Goal: Task Accomplishment & Management: Use online tool/utility

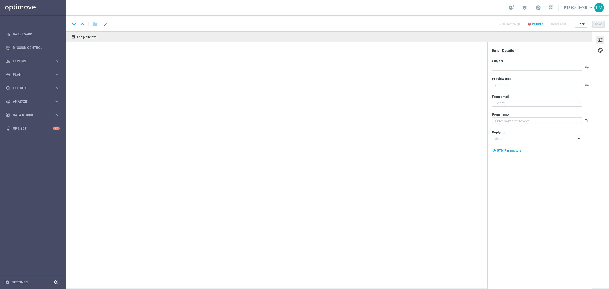
type textarea "preview text"
type textarea "Lottoland"
type input "[EMAIL_ADDRESS][DOMAIN_NAME]"
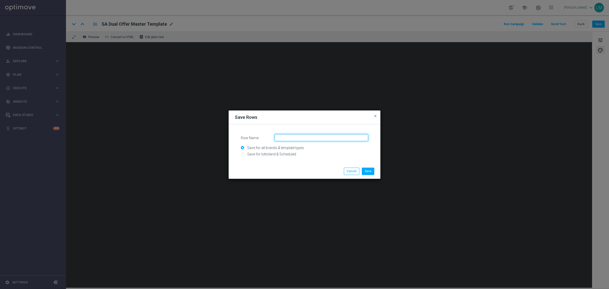
click at [305, 139] on input "Row Name" at bounding box center [321, 137] width 94 height 7
click at [278, 155] on input "Save for lottoland & Scheduled" at bounding box center [304, 156] width 127 height 7
radio input "true"
click at [287, 138] on input "Row Name" at bounding box center [321, 137] width 94 height 7
click at [314, 138] on input "ZA_DUAL_OFFER_CTA_)_SEGMENT" at bounding box center [321, 137] width 94 height 7
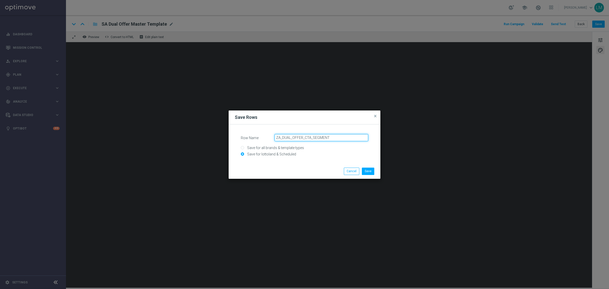
click at [281, 137] on input "ZA_DUAL_OFFER_CTA_SEGMENT" at bounding box center [321, 137] width 94 height 7
type input "ZA_REBRAND_DUAL_OFFER_CTA_SEGMENT"
click at [369, 171] on button "Save" at bounding box center [368, 170] width 12 height 7
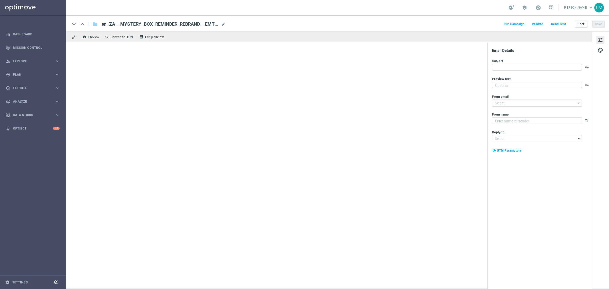
type textarea "Find out before this expires!"
type input "[EMAIL_ADDRESS][DOMAIN_NAME]"
type textarea "Lottoland"
type input "[EMAIL_ADDRESS][DOMAIN_NAME]"
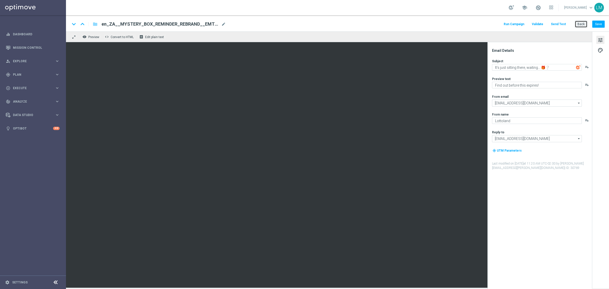
click at [579, 21] on button "Back" at bounding box center [580, 24] width 13 height 7
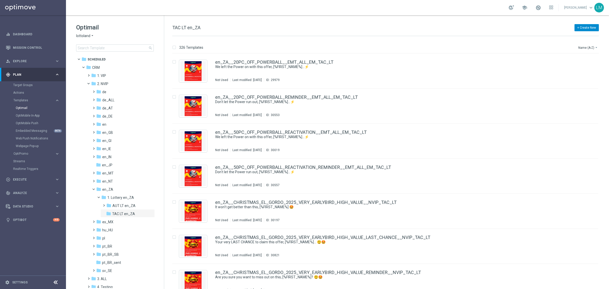
click at [580, 29] on button "+ Create New" at bounding box center [586, 27] width 24 height 7
click at [558, 25] on div "+ Create New TAC LT en_ZA" at bounding box center [385, 30] width 426 height 11
click at [585, 44] on button "Name (A-Z) arrow_drop_down" at bounding box center [587, 47] width 21 height 6
click at [584, 67] on div "Date Modified (Newest)" at bounding box center [578, 70] width 41 height 7
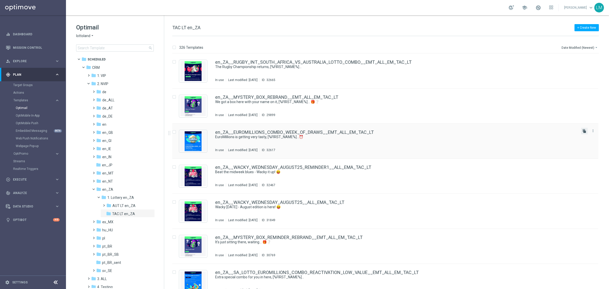
click at [582, 131] on icon "file_copy" at bounding box center [584, 131] width 4 height 4
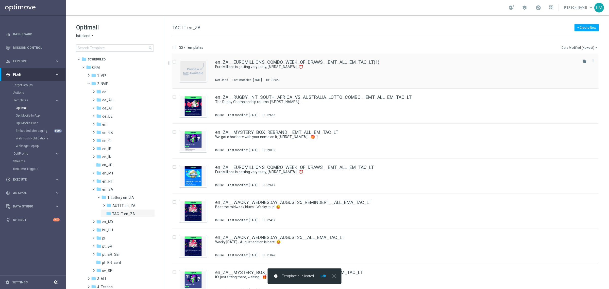
click at [314, 72] on div "en_ZA__EUROMILLIONS_COMBO_WEEK_OF_DRAWS__EMT_ALL_EM_TAC_LT(1) EuroMillions is g…" at bounding box center [396, 71] width 362 height 22
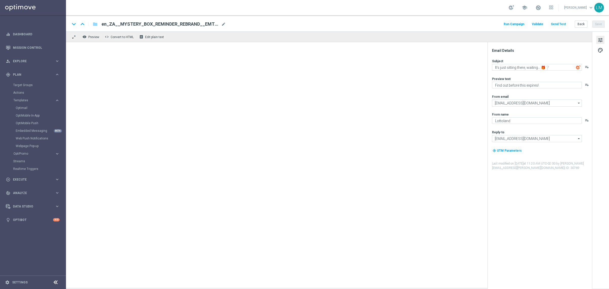
type textarea "EuroMillions is getting very tasty, [%FIRST_NAME%]...⏰"
type textarea "Get covered for the next 2 draws!"
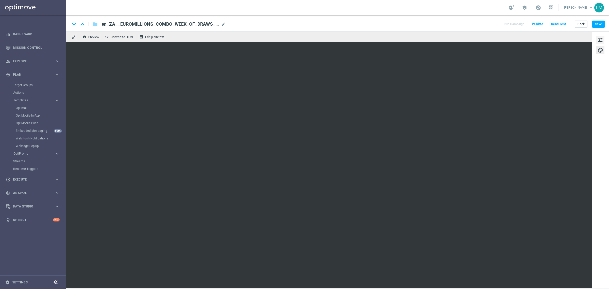
click at [600, 41] on span "tune" at bounding box center [600, 40] width 6 height 7
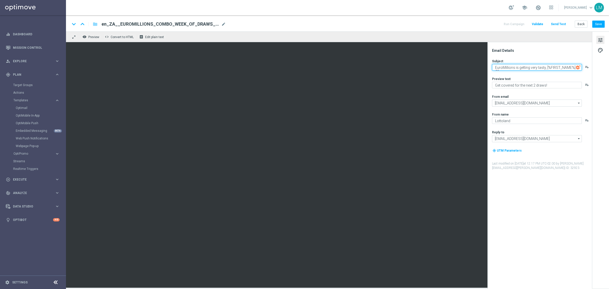
drag, startPoint x: 516, startPoint y: 69, endPoint x: 543, endPoint y: 68, distance: 27.9
click at [543, 68] on textarea "EuroMillions is getting very tasty, [%FIRST_NAME%]...⏰" at bounding box center [537, 67] width 90 height 7
drag, startPoint x: 531, startPoint y: 71, endPoint x: 537, endPoint y: 75, distance: 7.3
click at [530, 72] on textarea "EuroMillions is now at a record payout, [%FIRST_NAME%]...⏰" at bounding box center [537, 68] width 90 height 9
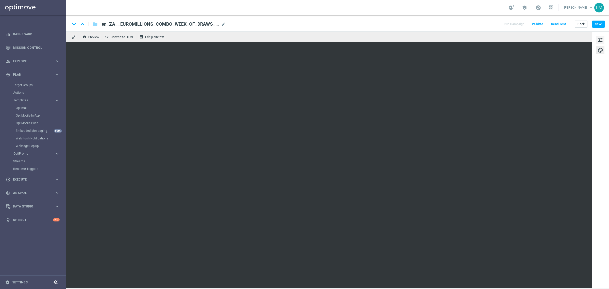
click at [597, 38] on button "tune" at bounding box center [600, 40] width 8 height 8
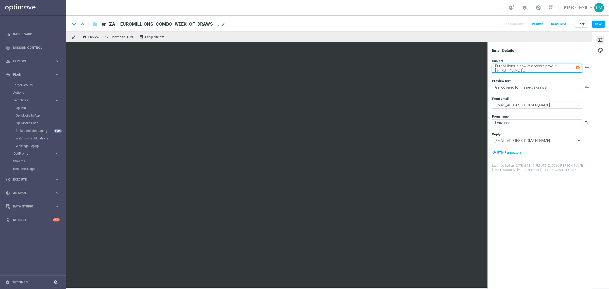
click at [534, 72] on textarea "EuroMillions is now at a record payout, [%FIRST_NAME%]..." at bounding box center [537, 68] width 90 height 9
paste textarea "🤯"
type textarea "EuroMillions is now at a record payout, [%FIRST_NAME%]... 🤯"
click at [537, 87] on textarea "Get covered for the next 2 draws!" at bounding box center [537, 87] width 90 height 7
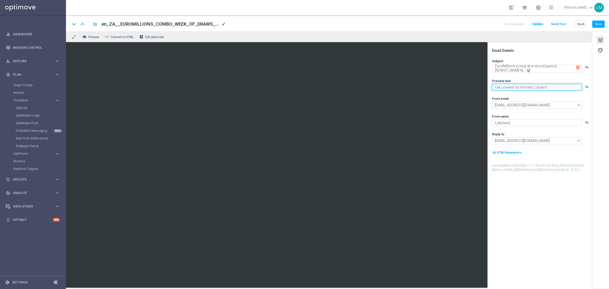
click at [537, 87] on textarea "Get covered for the next 2 draws!" at bounding box center [537, 87] width 90 height 7
click at [523, 89] on textarea "Will you double up your chances?" at bounding box center [537, 87] width 90 height 7
type textarea "Will you double up your chances?"
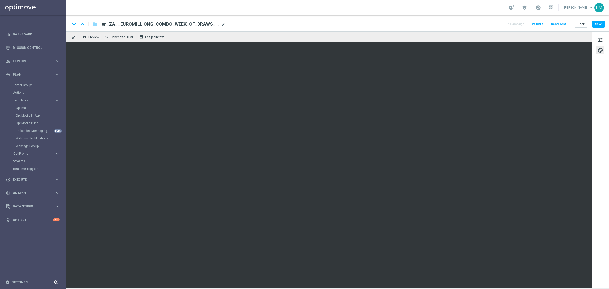
click at [225, 25] on span "mode_edit" at bounding box center [223, 24] width 5 height 5
paste input "RECORD_JACKPOT_DUAL_OFFER__EMT_ALL_EM_TAC_LT"
type input "en_ZA__EUROMILLIONS_RECORD_JACKPOT_DUAL_OFFER__EMT_ALL_EM_TAC_LT"
click at [239, 30] on div "keyboard_arrow_down keyboard_arrow_up folder en_ZA__EUROMILLIONS_RECORD_JACKPOT…" at bounding box center [337, 23] width 543 height 16
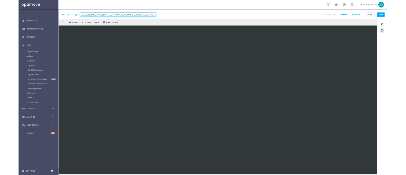
scroll to position [0, 0]
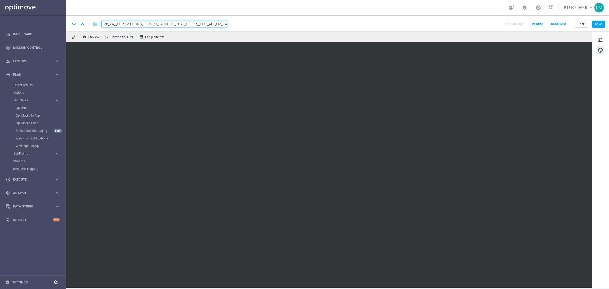
click at [215, 25] on input "en_ZA__EUROMILLIONS_RECORD_JACKPOT_DUAL_OFFER__EMT_ALL_EM_TAC_LT" at bounding box center [164, 24] width 126 height 7
click at [209, 36] on div "remove_red_eye Preview code Convert to HTML receipt Edit plain text" at bounding box center [329, 36] width 526 height 11
click at [209, 34] on div "remove_red_eye Preview code Convert to HTML receipt Edit plain text" at bounding box center [329, 36] width 526 height 11
click at [210, 25] on input "en_ZA__EUROMILLIONS_RECORD_JACKPOT_DUAL_OFFER__EMT_ALL_EM_TAC_LT" at bounding box center [164, 24] width 126 height 7
click at [209, 33] on div "remove_red_eye Preview code Convert to HTML receipt Edit plain text" at bounding box center [329, 36] width 526 height 11
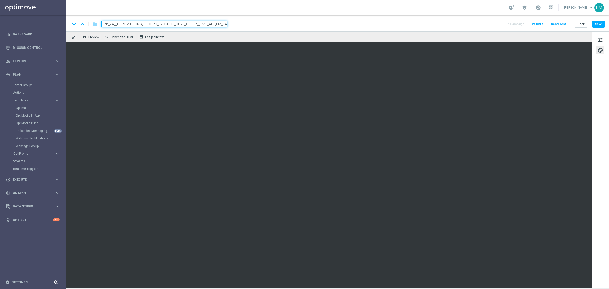
click at [212, 34] on div "remove_red_eye Preview code Convert to HTML receipt Edit plain text" at bounding box center [329, 36] width 526 height 11
click at [215, 35] on div "remove_red_eye Preview code Convert to HTML receipt Edit plain text" at bounding box center [329, 36] width 526 height 11
click at [216, 27] on div "keyboard_arrow_down keyboard_arrow_up folder en_ZA__EUROMILLIONS_RECORD_JACKPOT…" at bounding box center [337, 23] width 543 height 16
click at [217, 25] on input "en_ZA__EUROMILLIONS_RECORD_JACKPOT_DUAL_OFFER__EMT_ALL_EM_TAC_LT" at bounding box center [164, 24] width 126 height 7
click at [215, 38] on div "remove_red_eye Preview code Convert to HTML receipt Edit plain text" at bounding box center [329, 36] width 526 height 11
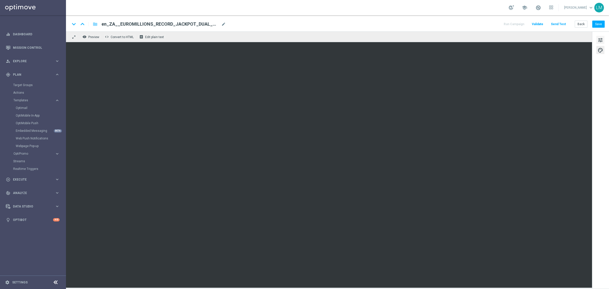
click at [598, 41] on span "tune" at bounding box center [600, 40] width 6 height 7
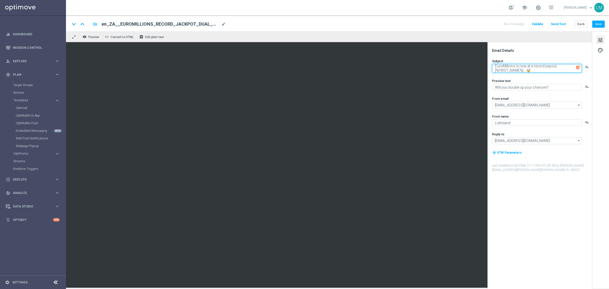
click at [534, 69] on textarea "EuroMillions is now at a record payout, [%FIRST_NAME%]... 🤯" at bounding box center [537, 68] width 90 height 9
click at [516, 90] on textarea "Will you double up your chances?" at bounding box center [537, 87] width 90 height 7
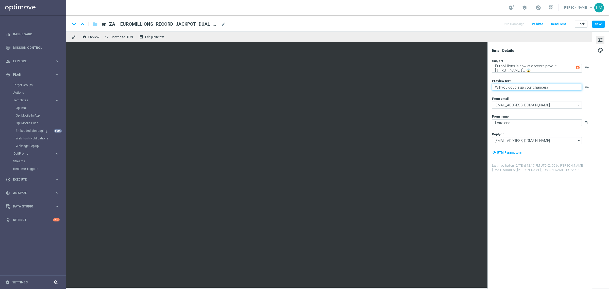
click at [516, 90] on textarea "Will you double up your chances?" at bounding box center [537, 87] width 90 height 7
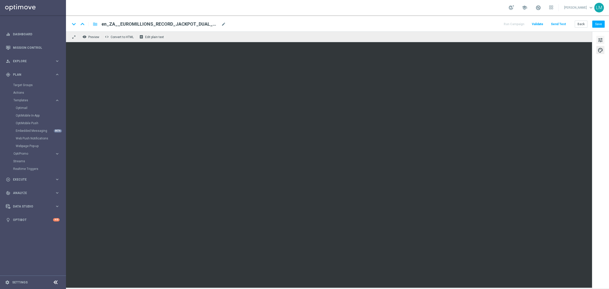
click at [600, 42] on span "tune" at bounding box center [600, 40] width 6 height 7
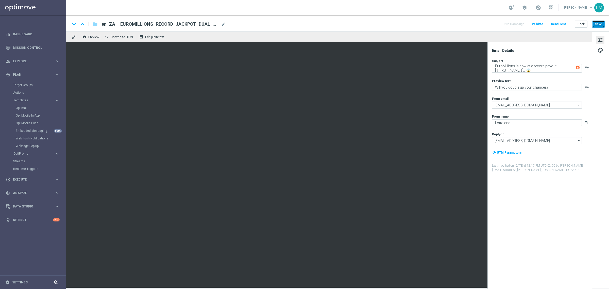
click at [603, 21] on button "Save" at bounding box center [598, 24] width 12 height 7
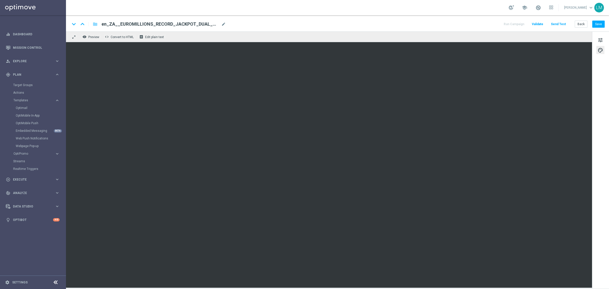
click at [592, 28] on div "keyboard_arrow_down keyboard_arrow_up folder en_ZA__EUROMILLIONS_RECORD_JACKPOT…" at bounding box center [337, 23] width 543 height 16
click at [594, 26] on button "Save" at bounding box center [598, 24] width 12 height 7
click at [560, 23] on button "Send Test" at bounding box center [558, 24] width 16 height 7
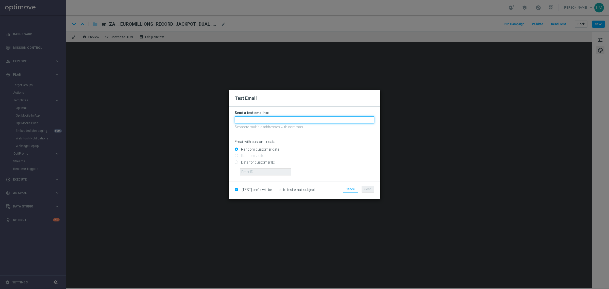
click at [252, 120] on input "text" at bounding box center [304, 119] width 139 height 7
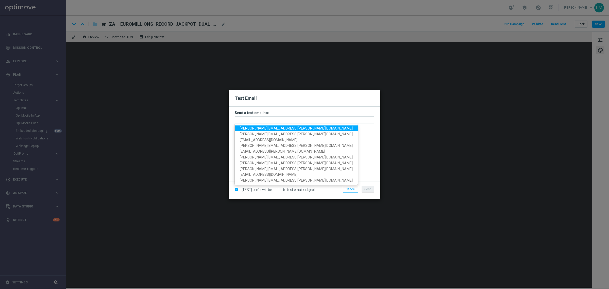
click at [253, 126] on span "leslie.martinez@lottoland.com" at bounding box center [296, 128] width 113 height 4
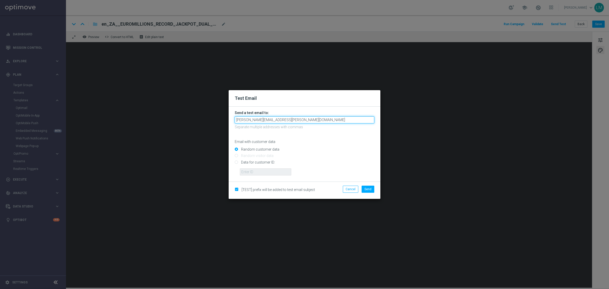
click at [289, 119] on input "leslie.martinez@lottoland.com" at bounding box center [304, 119] width 139 height 7
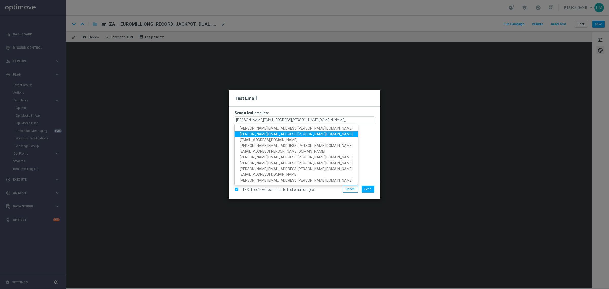
click at [265, 134] on span "ricky.hubbard@lottoland.com" at bounding box center [296, 134] width 113 height 4
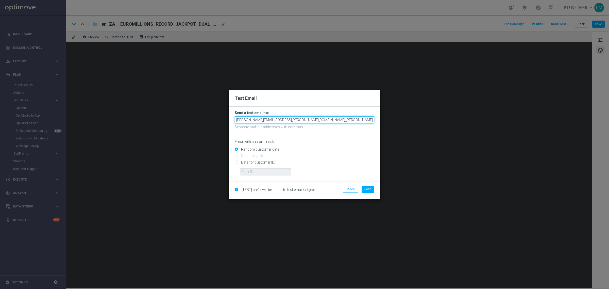
click at [328, 120] on input "leslie.martinez@lottoland.com,ricky.hubbard@lottoland.com" at bounding box center [304, 119] width 139 height 7
click at [333, 119] on input "leslie.martinez@lottoland.com,ricky.hubbard@lottoland.com" at bounding box center [304, 119] width 139 height 7
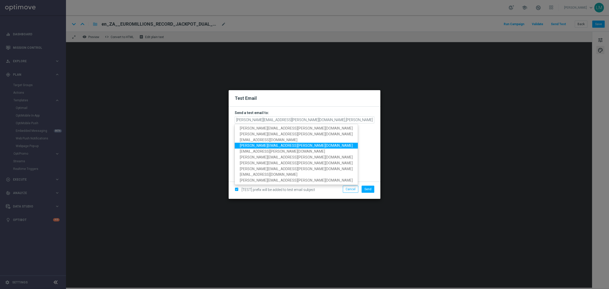
click at [273, 143] on span "millie.purcell@lottoland.com" at bounding box center [296, 145] width 113 height 4
type input "leslie.martinez@lottoland.com,ricky.hubbard@lottoland.com,millie.purcell@lottol…"
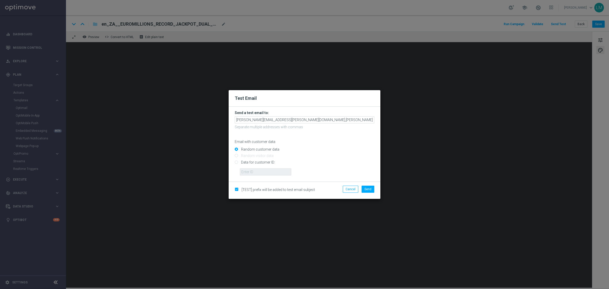
click at [253, 162] on input "Data for customer ID:" at bounding box center [304, 164] width 139 height 7
radio input "true"
drag, startPoint x: 258, startPoint y: 174, endPoint x: 261, endPoint y: 175, distance: 3.8
click at [258, 174] on input "text" at bounding box center [265, 171] width 51 height 7
type input "10505907"
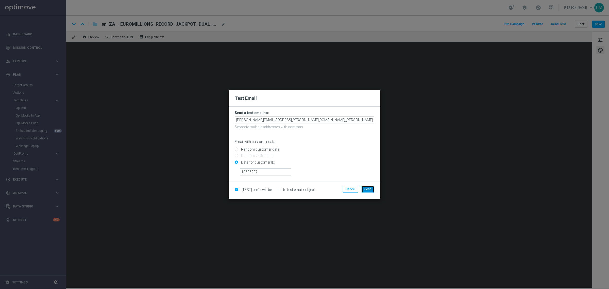
click at [365, 190] on span "Send" at bounding box center [367, 189] width 7 height 4
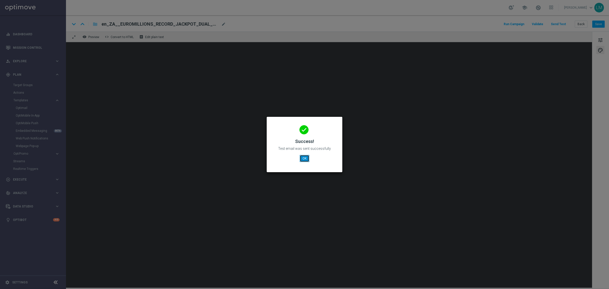
click at [301, 160] on button "OK" at bounding box center [304, 158] width 10 height 7
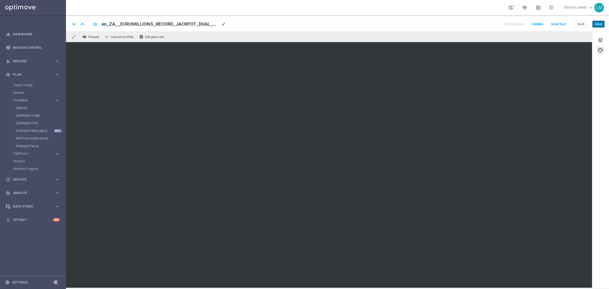
click at [600, 27] on button "Save" at bounding box center [598, 24] width 12 height 7
click at [556, 24] on button "Send Test" at bounding box center [558, 24] width 16 height 7
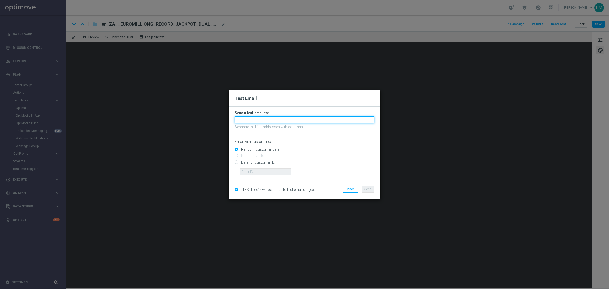
click at [296, 121] on input "text" at bounding box center [304, 119] width 139 height 7
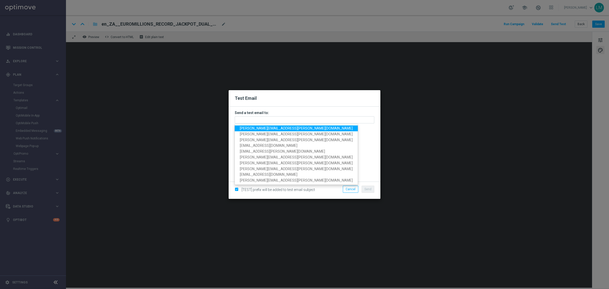
click at [287, 127] on span "leslie.martinez@lottoland.com" at bounding box center [296, 128] width 113 height 4
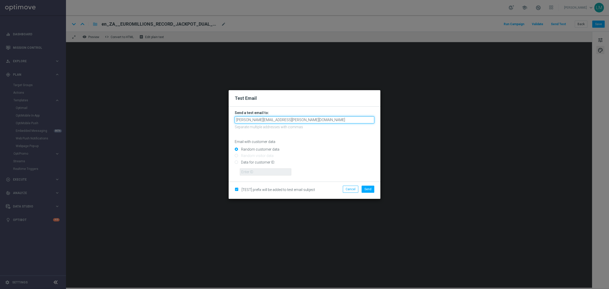
click at [297, 122] on input "leslie.martinez@lottoland.com" at bounding box center [304, 119] width 139 height 7
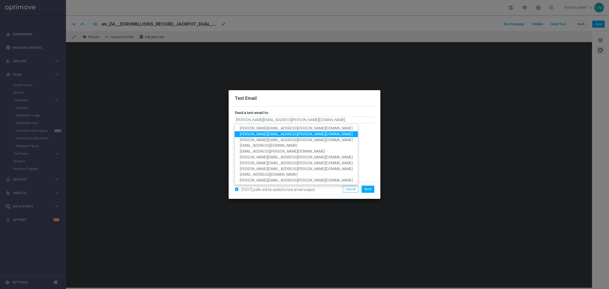
click at [277, 132] on span "ricky.hubbard@lottoland.com" at bounding box center [296, 134] width 113 height 4
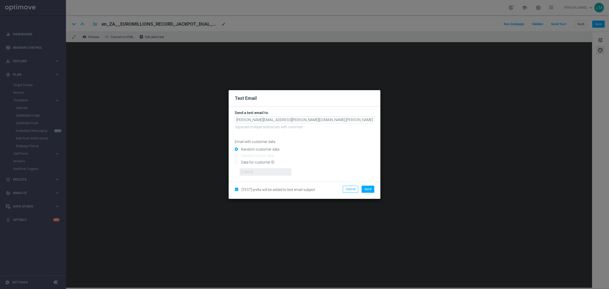
click at [339, 123] on form "Send a test email to: leslie.martinez@lottoland.com,ricky.hubbard@lottoland.com…" at bounding box center [304, 142] width 139 height 65
click at [340, 121] on input "leslie.martinez@lottoland.com,ricky.hubbard@lottoland.com" at bounding box center [304, 119] width 139 height 7
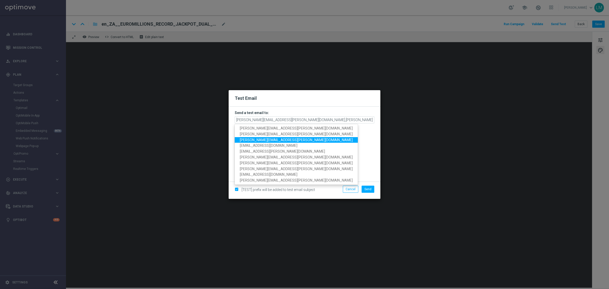
click at [277, 139] on span "millie.purcell@lottoland.com" at bounding box center [296, 139] width 113 height 4
type input "leslie.martinez@lottoland.com,ricky.hubbard@lottoland.com,millie.purcell@lottol…"
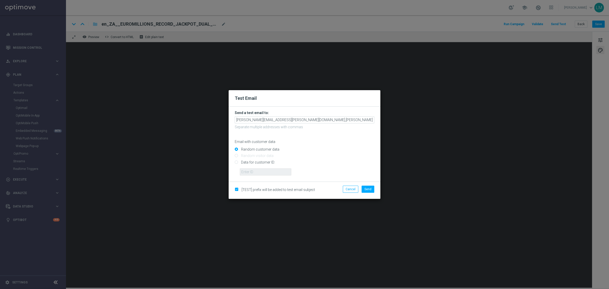
click at [259, 163] on input "Data for customer ID:" at bounding box center [304, 164] width 139 height 7
radio input "true"
click at [260, 174] on input "text" at bounding box center [265, 171] width 51 height 7
type input "10505907"
click at [369, 189] on span "Send" at bounding box center [367, 189] width 7 height 4
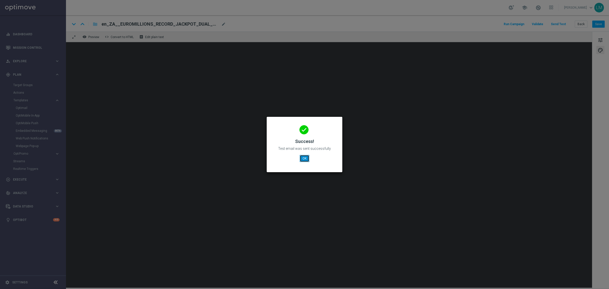
click at [306, 159] on button "OK" at bounding box center [304, 158] width 10 height 7
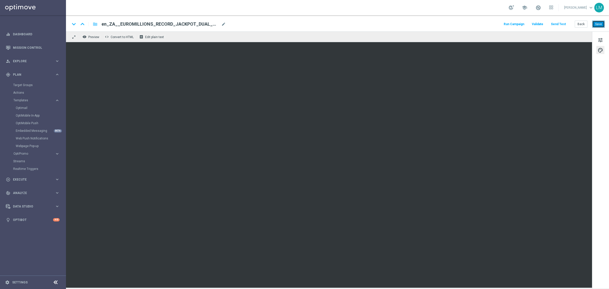
click at [601, 22] on button "Save" at bounding box center [598, 24] width 12 height 7
click at [599, 24] on button "Save" at bounding box center [598, 24] width 12 height 7
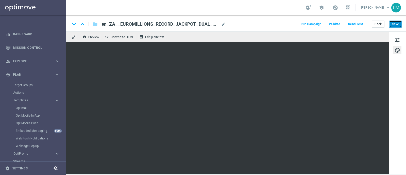
click at [396, 23] on button "Save" at bounding box center [395, 24] width 12 height 7
